Goal: Check status: Check status

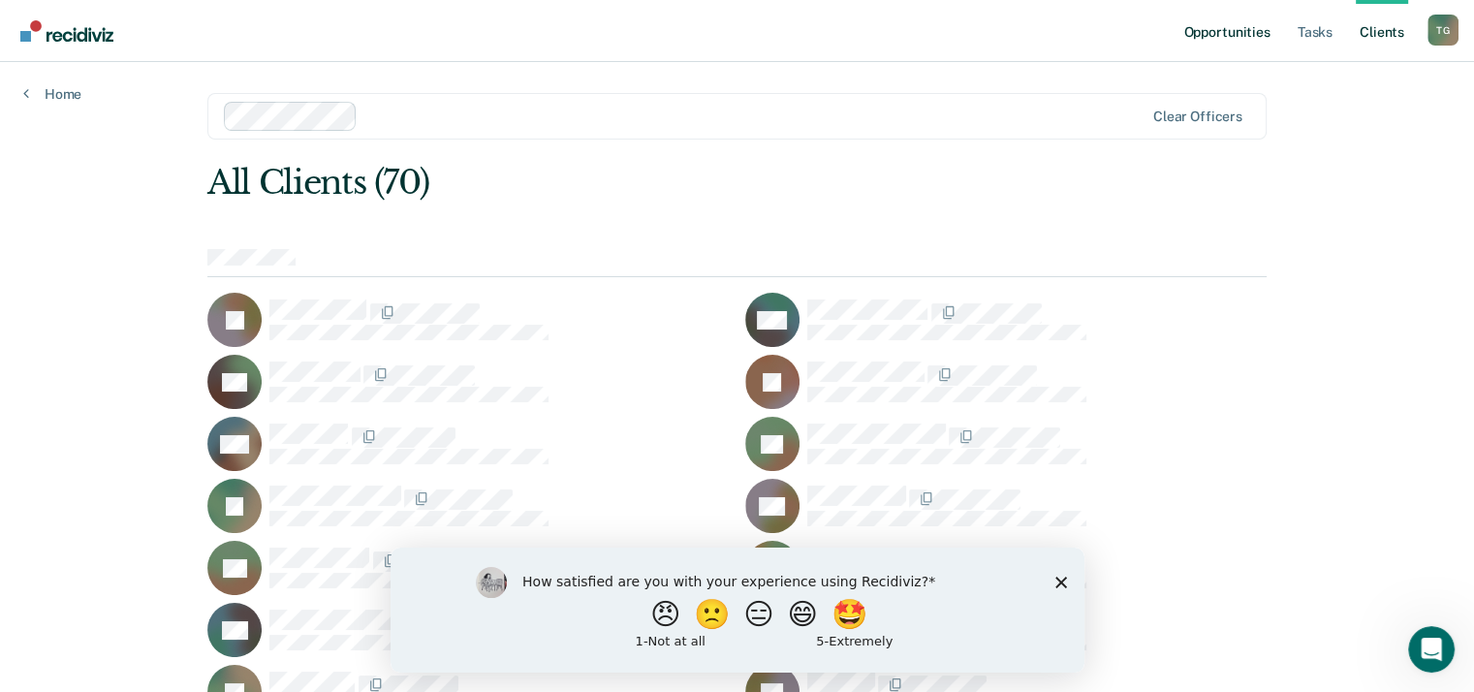
click at [1237, 40] on link "Opportunities" at bounding box center [1226, 31] width 94 height 62
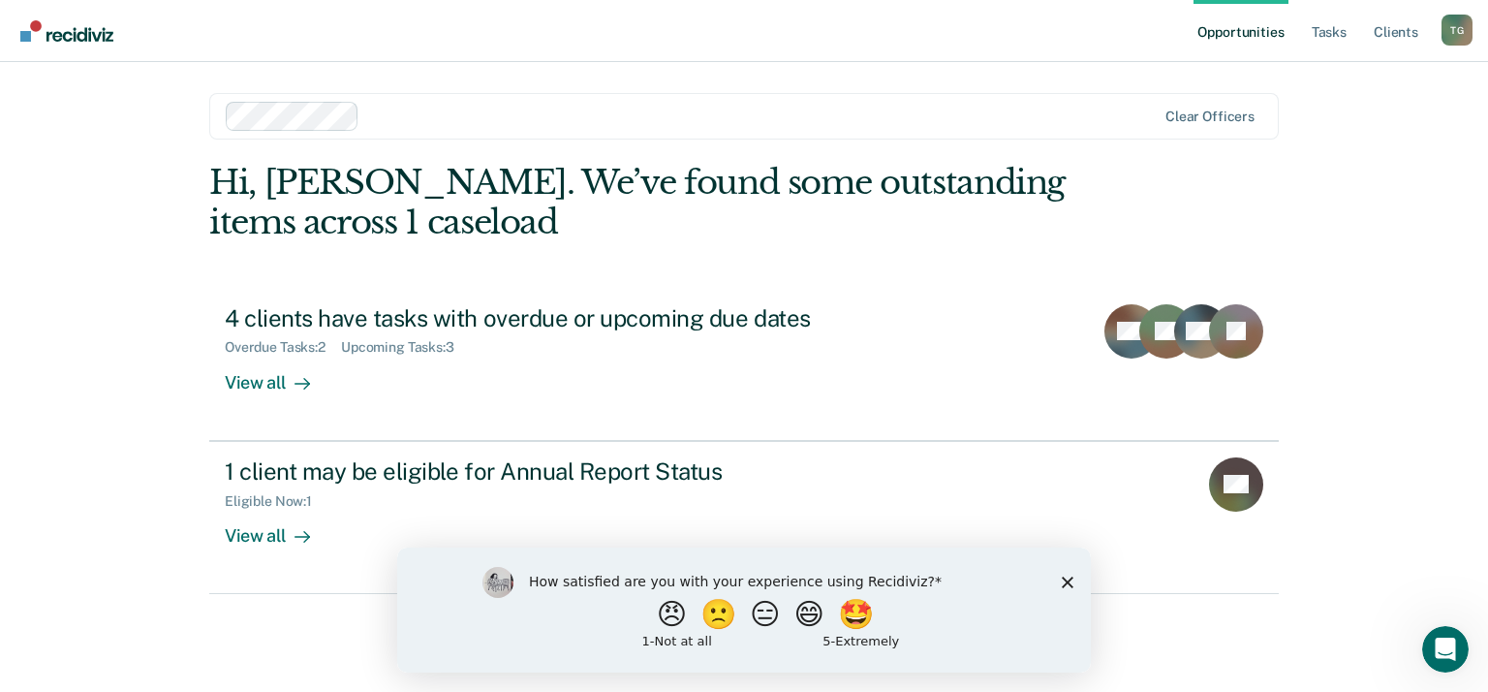
click at [1073, 577] on polygon "Close survey" at bounding box center [1068, 582] width 12 height 12
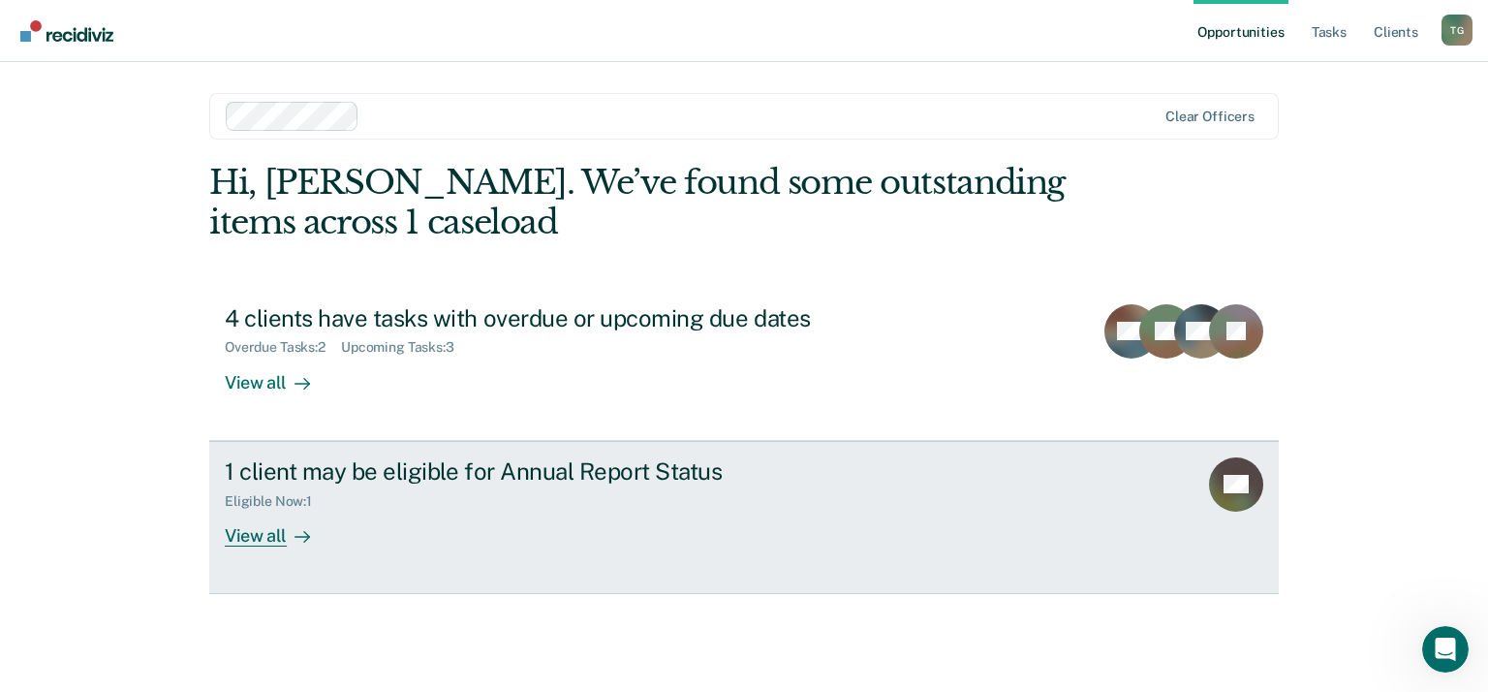
click at [264, 537] on div "View all" at bounding box center [279, 528] width 109 height 38
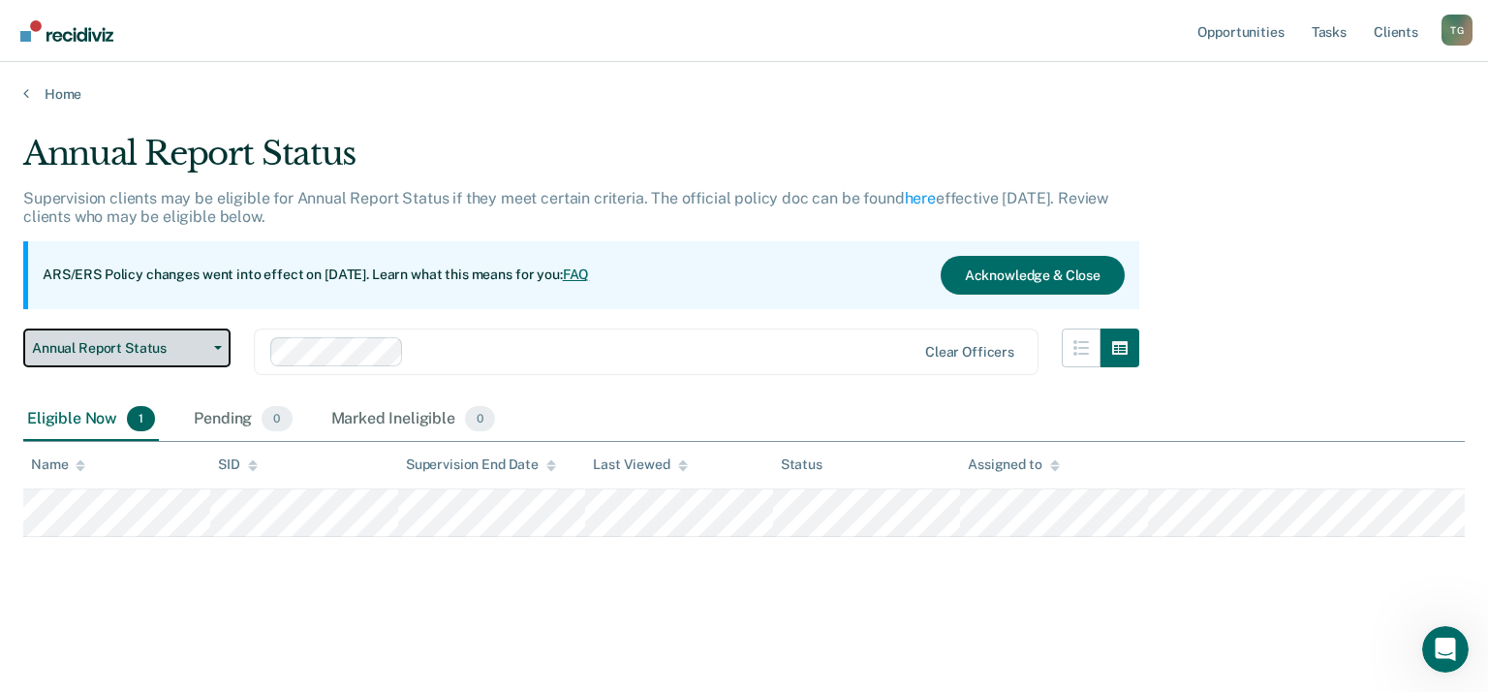
click at [212, 353] on button "Annual Report Status" at bounding box center [126, 347] width 207 height 39
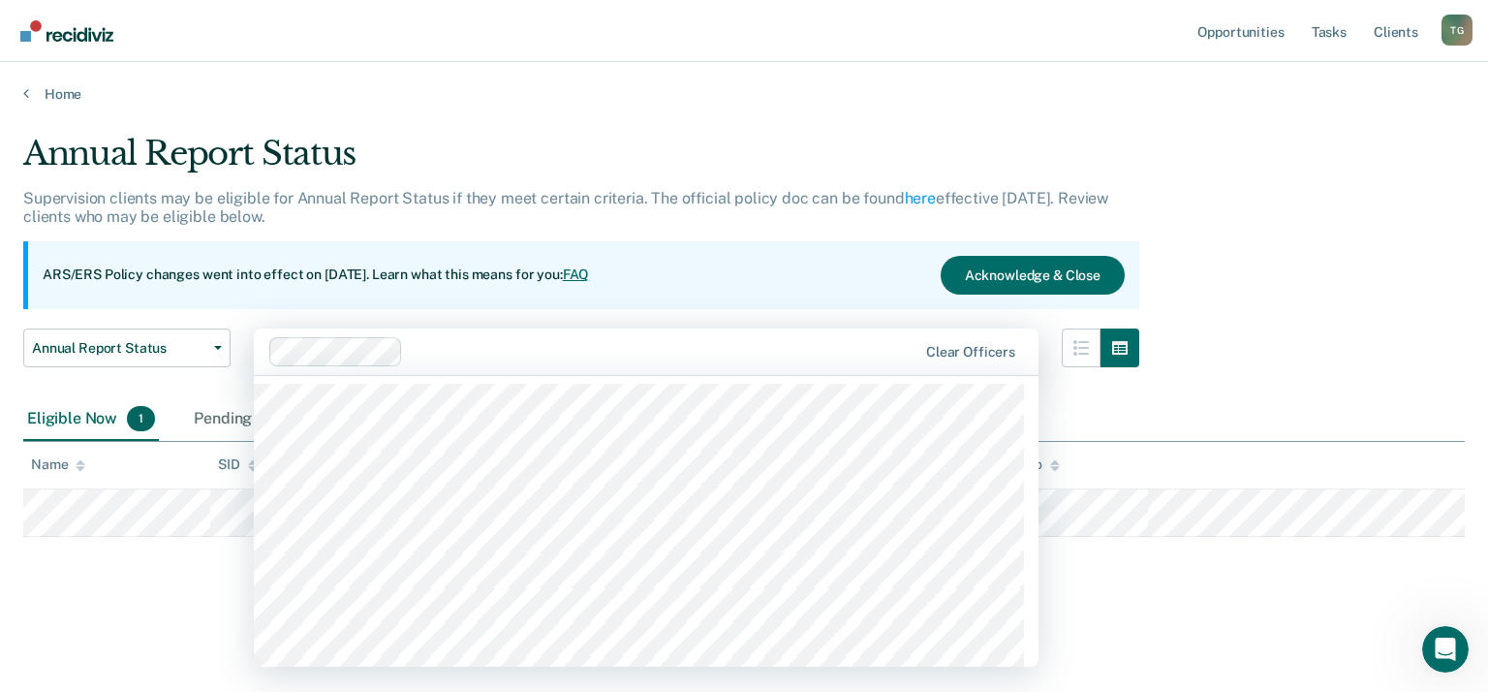
click at [533, 358] on div at bounding box center [664, 351] width 506 height 22
drag, startPoint x: 1342, startPoint y: 412, endPoint x: 1340, endPoint y: 400, distance: 11.8
click at [1341, 405] on div "Eligible Now 1 Pending 0 Marked Ineligible 0" at bounding box center [744, 420] width 1442 height 44
